Goal: Information Seeking & Learning: Check status

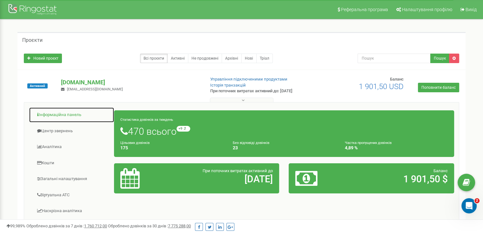
click at [67, 115] on link "Інформаційна панель" at bounding box center [71, 115] width 85 height 16
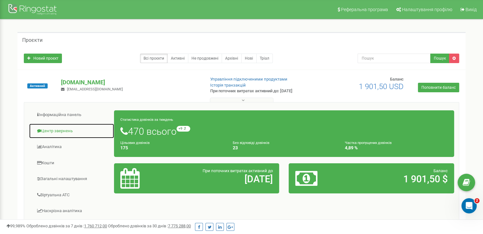
click at [63, 130] on link "Центр звернень" at bounding box center [71, 132] width 85 height 16
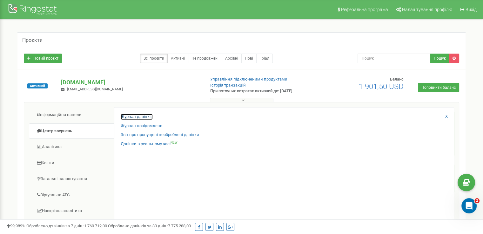
click at [133, 117] on link "Журнал дзвінків" at bounding box center [137, 117] width 32 height 6
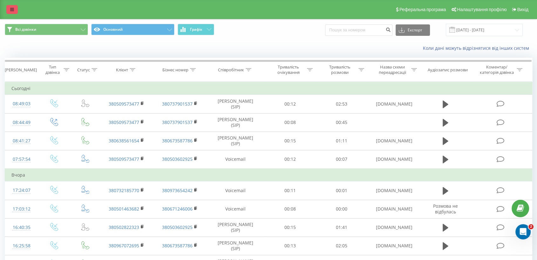
click at [13, 10] on icon at bounding box center [12, 9] width 4 height 4
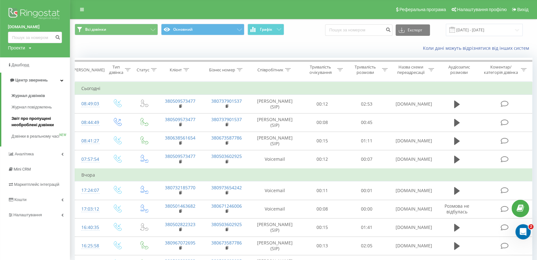
click at [42, 127] on span "Звіт про пропущені необроблені дзвінки" at bounding box center [38, 122] width 55 height 13
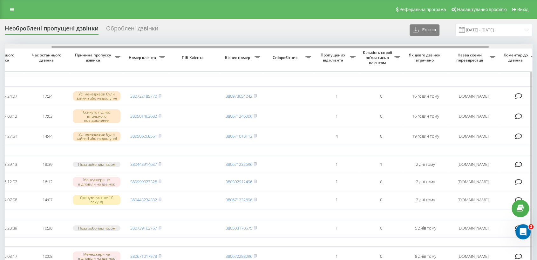
scroll to position [0, 57]
click at [394, 44] on div at bounding box center [268, 46] width 527 height 5
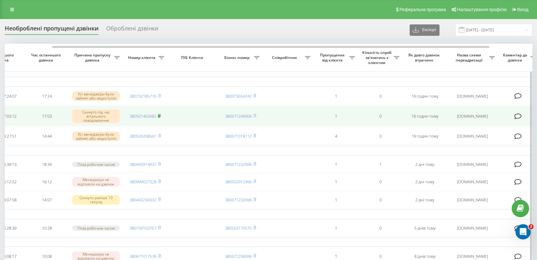
click at [159, 116] on rect at bounding box center [159, 116] width 2 height 3
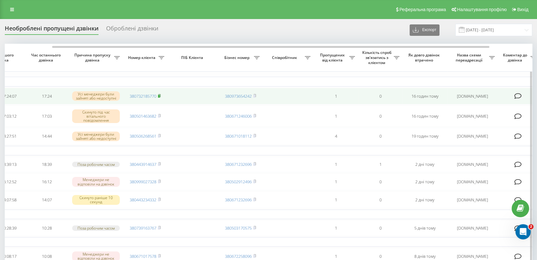
click at [159, 95] on icon at bounding box center [159, 96] width 3 height 4
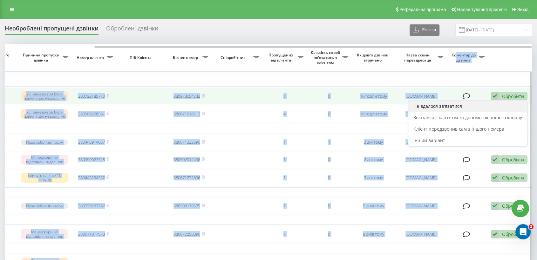
click at [474, 103] on div "Не вдалося зв'язатися" at bounding box center [467, 106] width 119 height 11
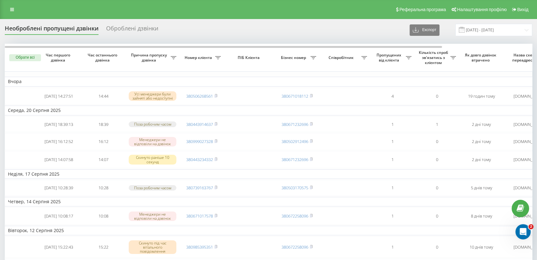
click at [12, 16] on div "Реферальна програма Налаштування профілю Вихід" at bounding box center [268, 9] width 537 height 19
click at [12, 12] on link at bounding box center [11, 9] width 11 height 9
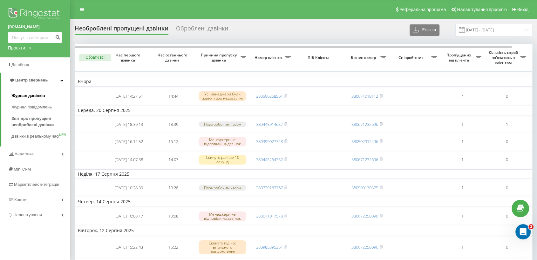
click at [33, 92] on link "Журнал дзвінків" at bounding box center [40, 95] width 58 height 11
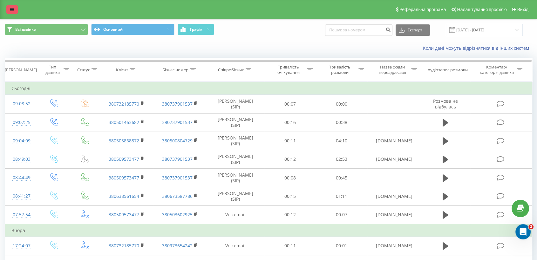
click at [17, 7] on link at bounding box center [11, 9] width 11 height 9
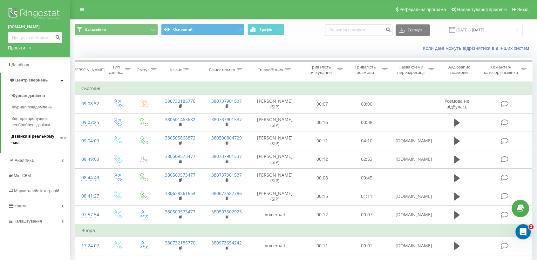
click at [28, 141] on span "Дзвінки в реальному часі" at bounding box center [35, 139] width 48 height 13
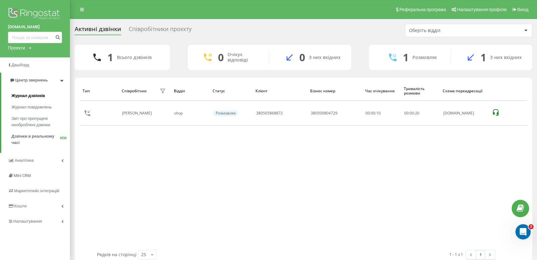
click at [30, 92] on link "Журнал дзвінків" at bounding box center [40, 95] width 58 height 11
